Goal: Book appointment/travel/reservation

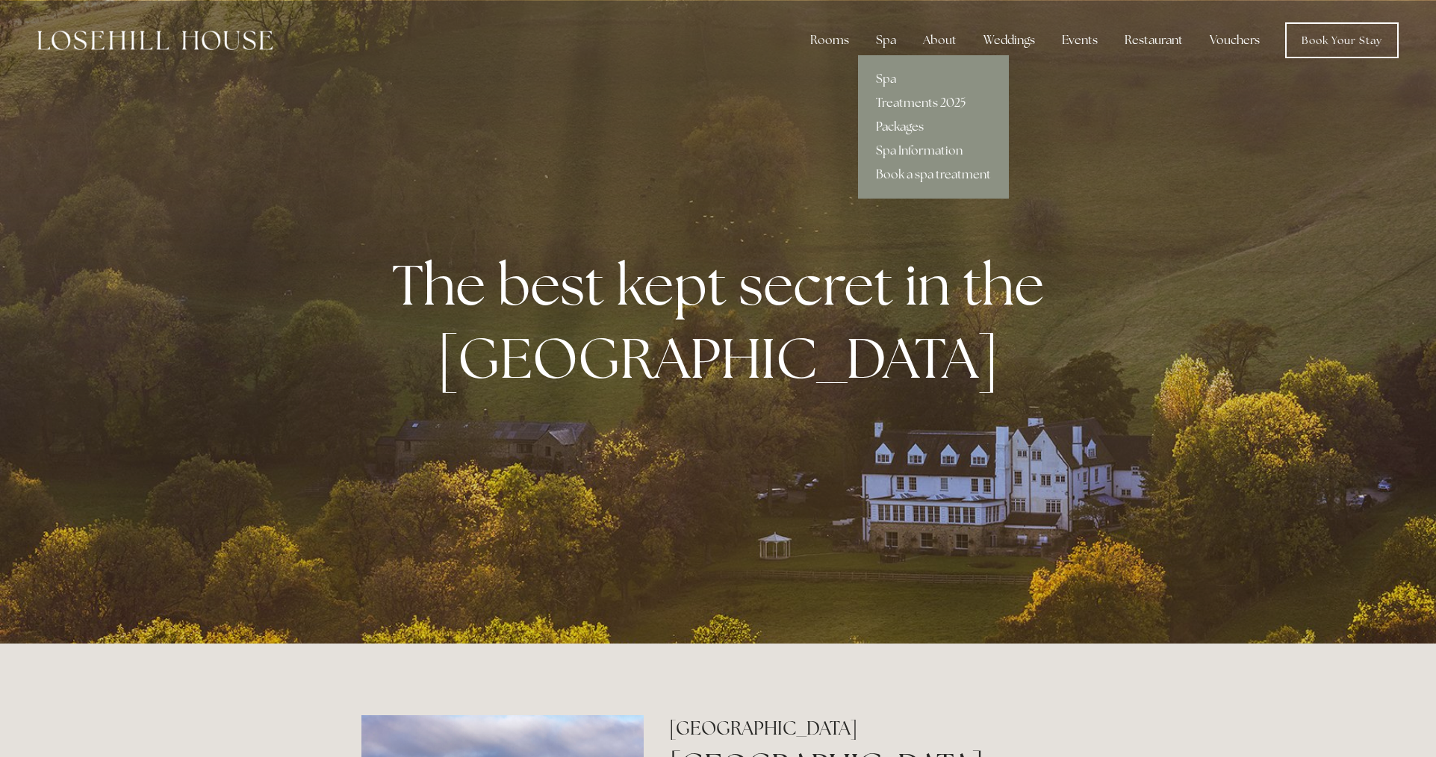
click at [910, 126] on link "Packages" at bounding box center [933, 127] width 151 height 24
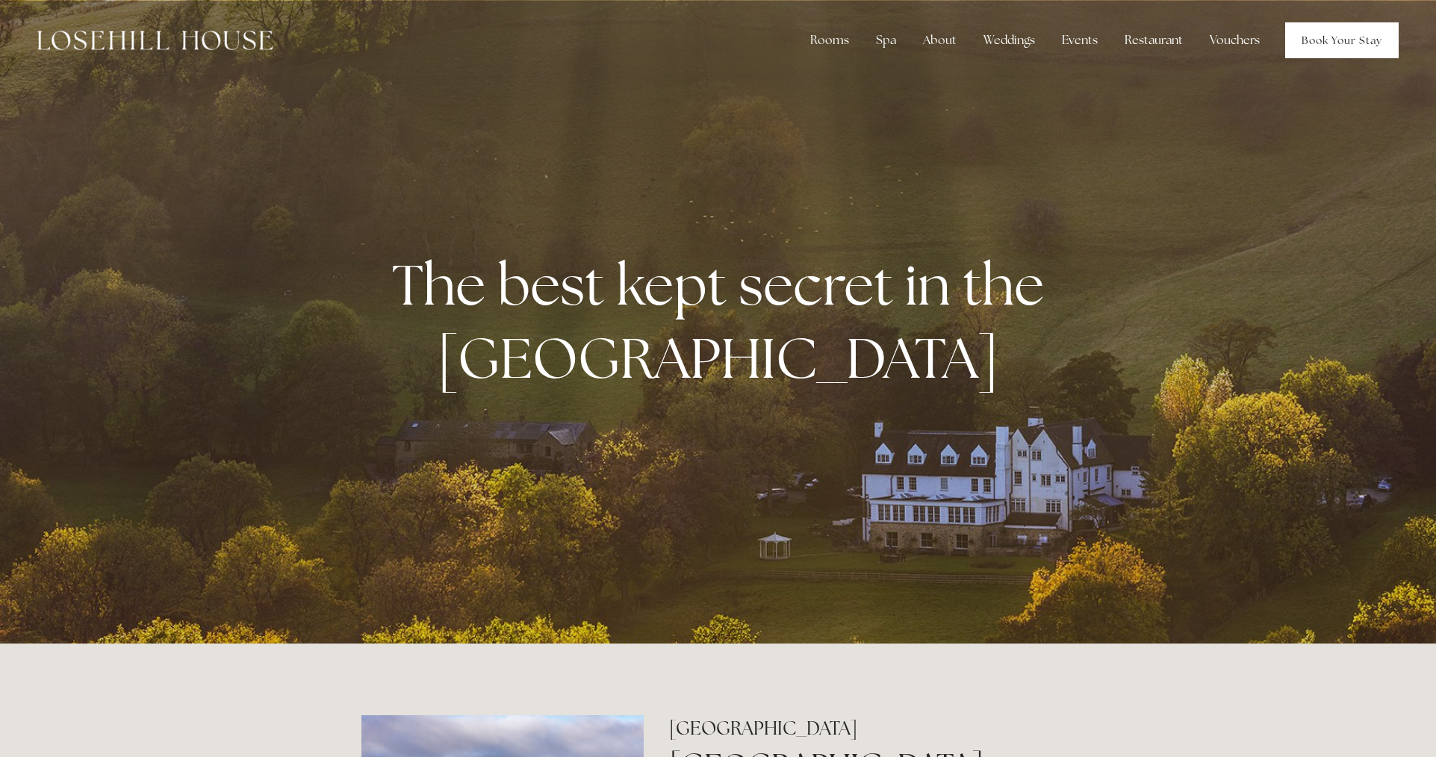
click at [1359, 43] on link "Book Your Stay" at bounding box center [1343, 40] width 114 height 36
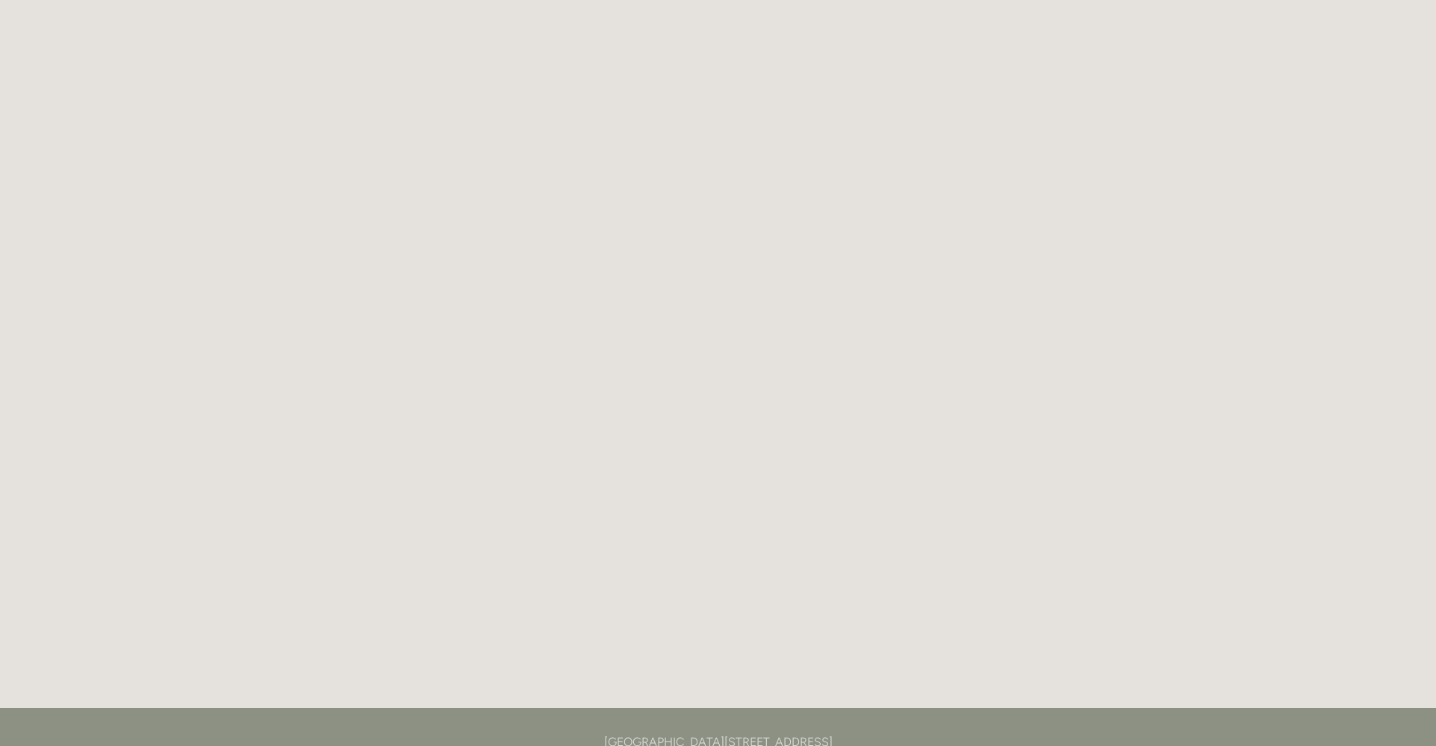
scroll to position [81, 0]
